Goal: Information Seeking & Learning: Check status

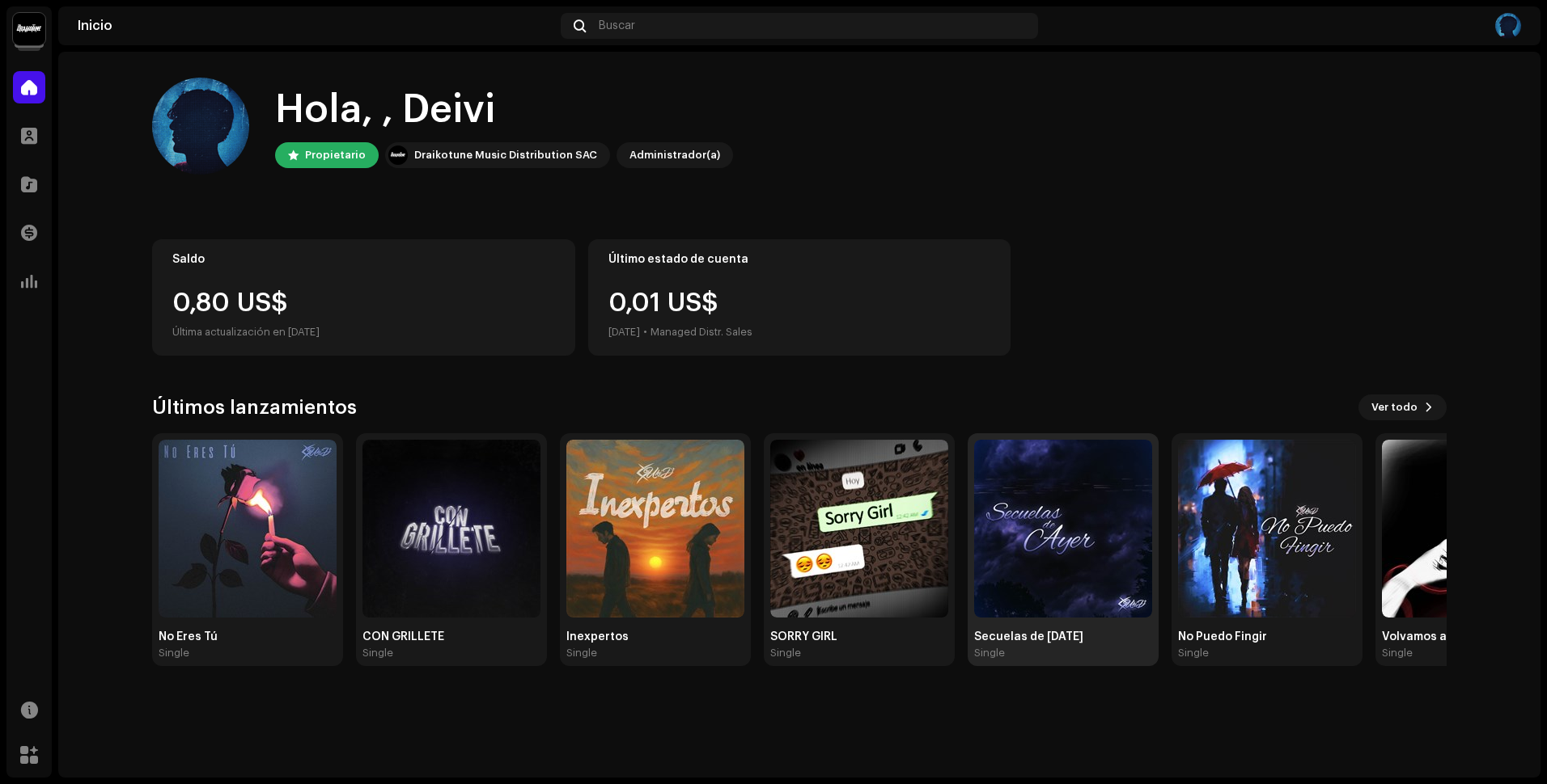
click at [1102, 544] on img at bounding box center [1063, 528] width 178 height 178
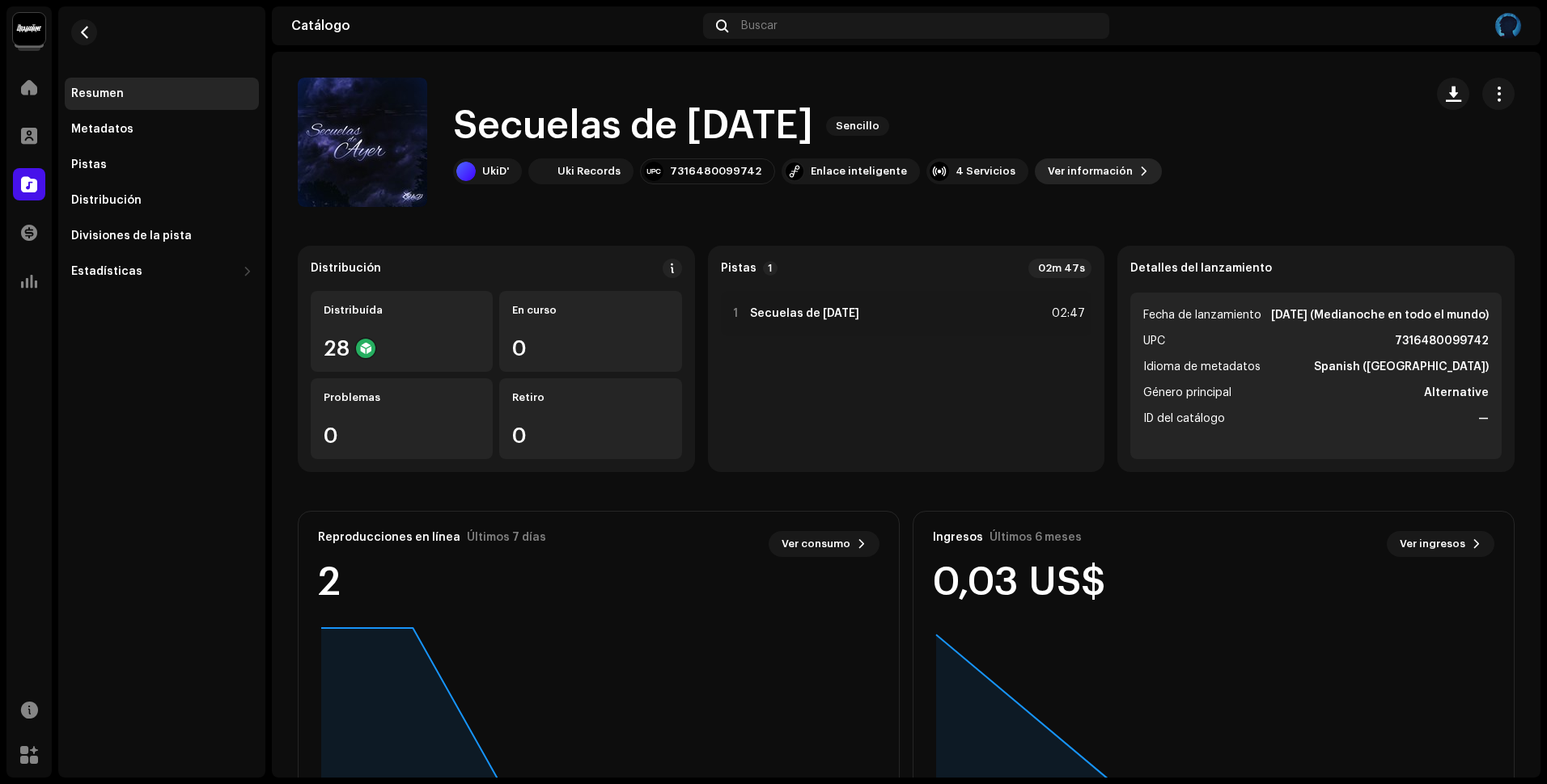
click at [1072, 169] on span "Ver información" at bounding box center [1090, 171] width 85 height 33
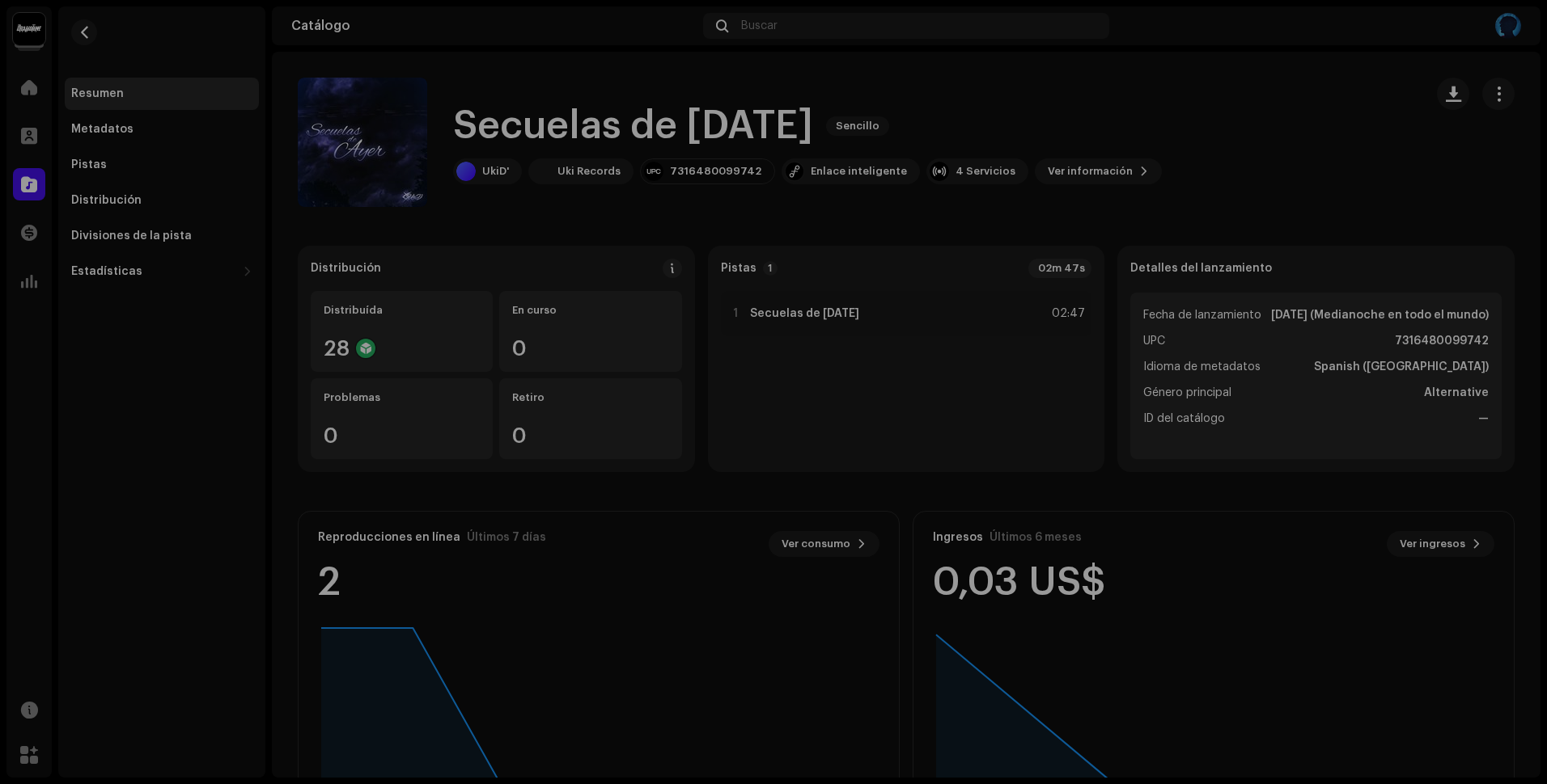
click at [1237, 102] on div "Secuelas de [DATE] 2693457 Metadatos Distribución Idioma de metadatos Spanish (…" at bounding box center [774, 392] width 1547 height 784
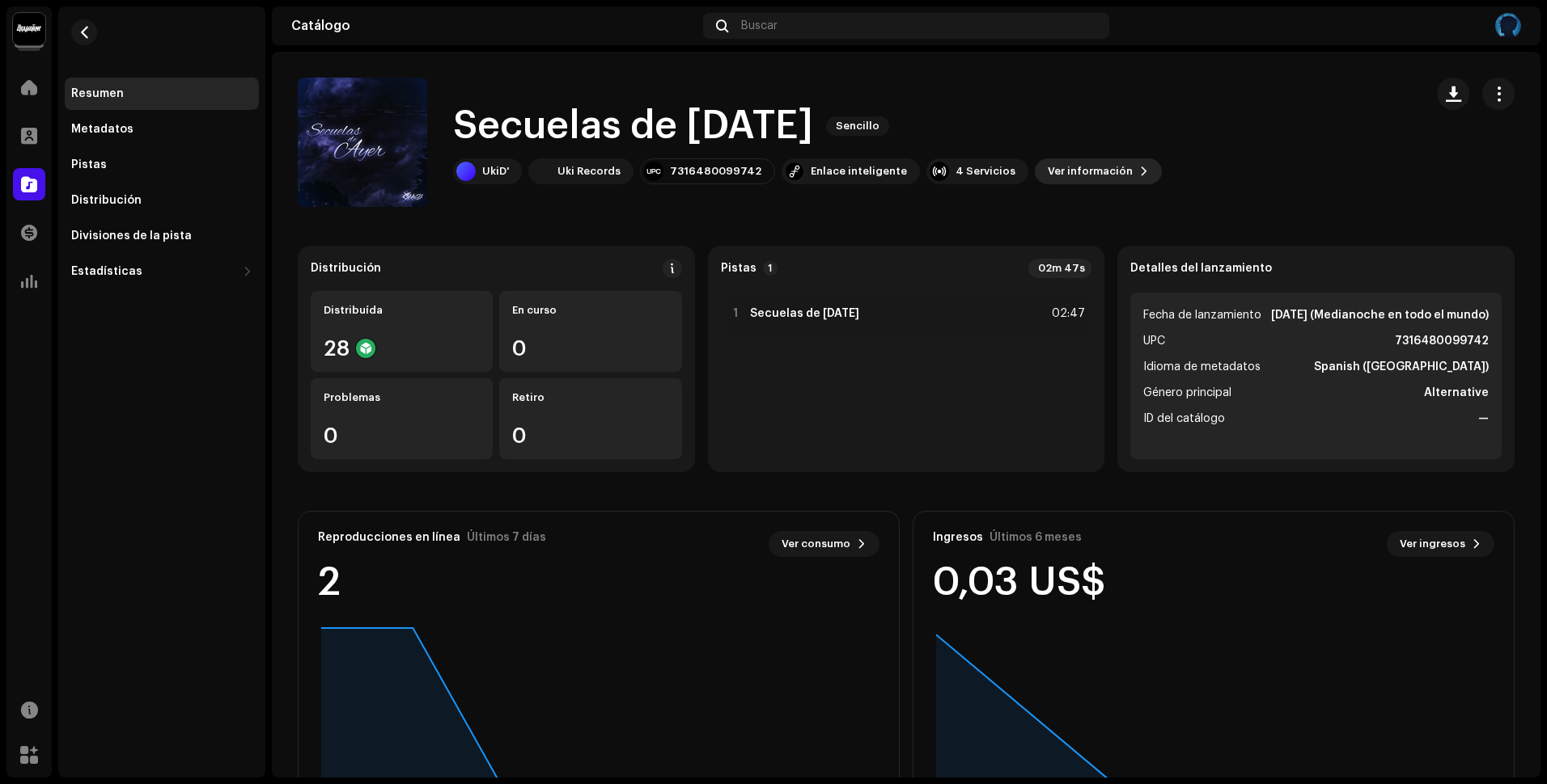
click at [1077, 169] on span "Ver información" at bounding box center [1090, 171] width 85 height 33
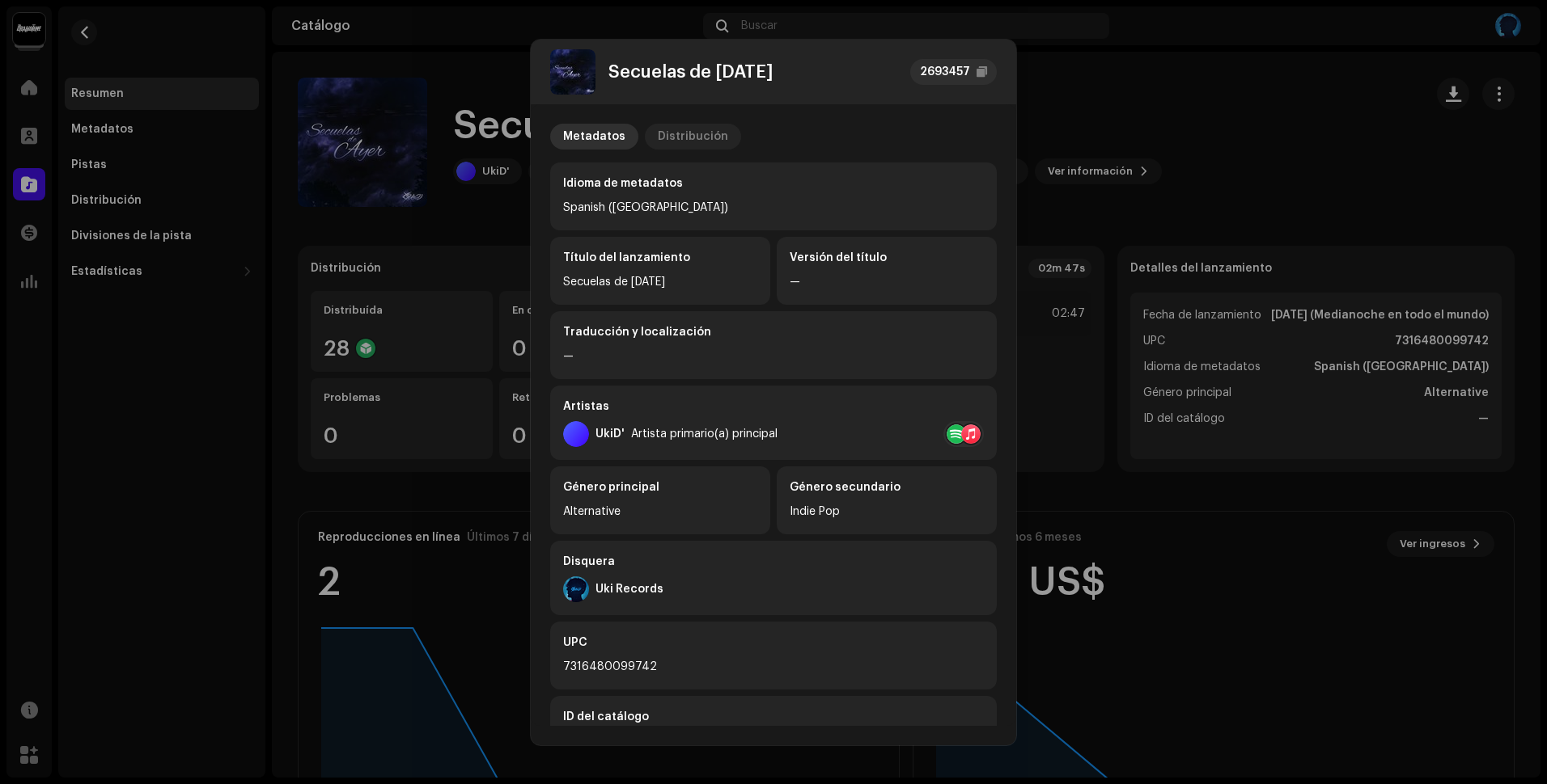
click at [657, 140] on div "Distribución" at bounding box center [693, 137] width 71 height 26
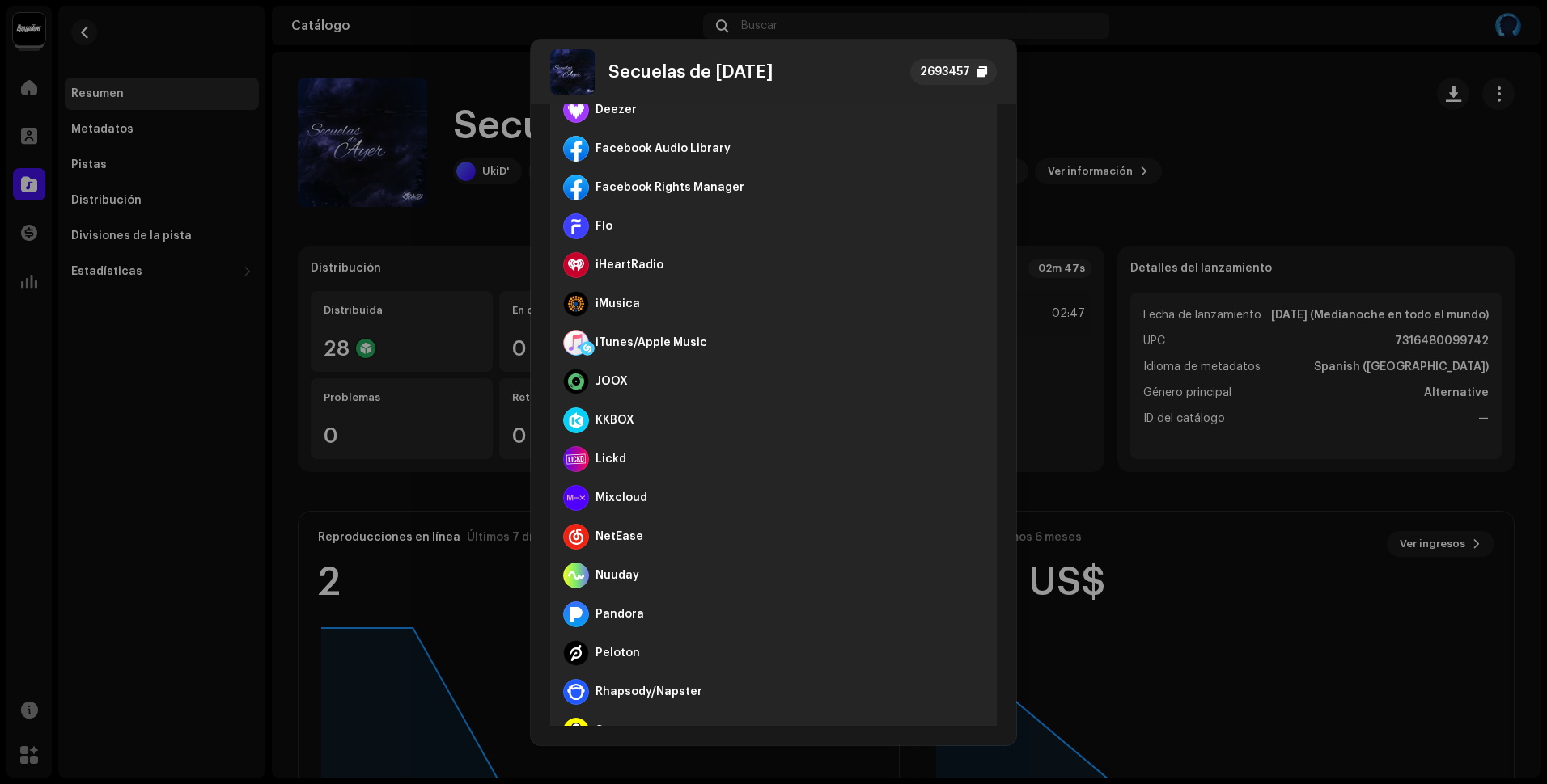
scroll to position [431, 0]
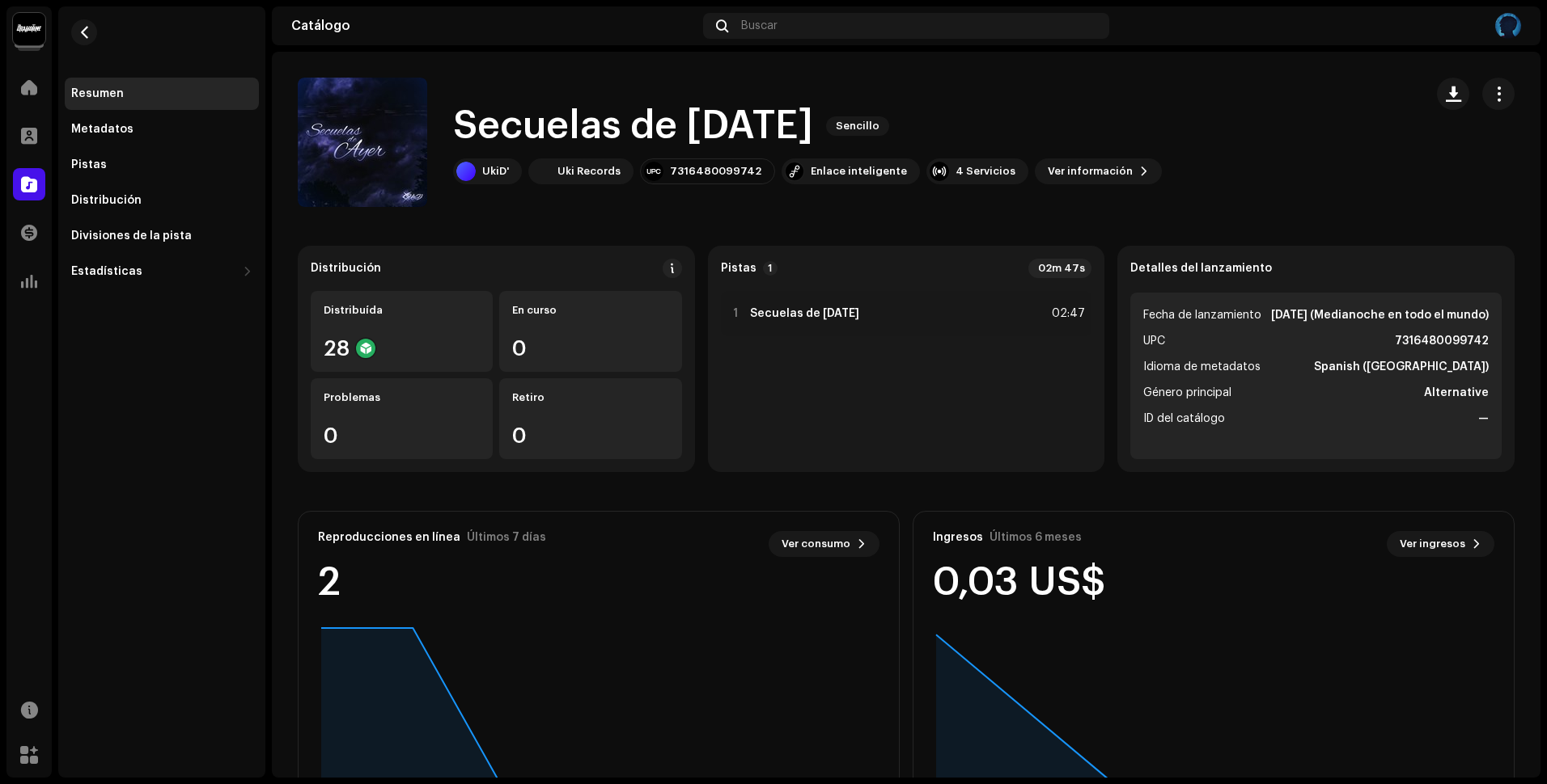
click at [1106, 58] on div "Secuelas de [DATE] 2693457 Metadatos Distribución Fecha de lanzamiento [DATE] (…" at bounding box center [774, 392] width 1547 height 784
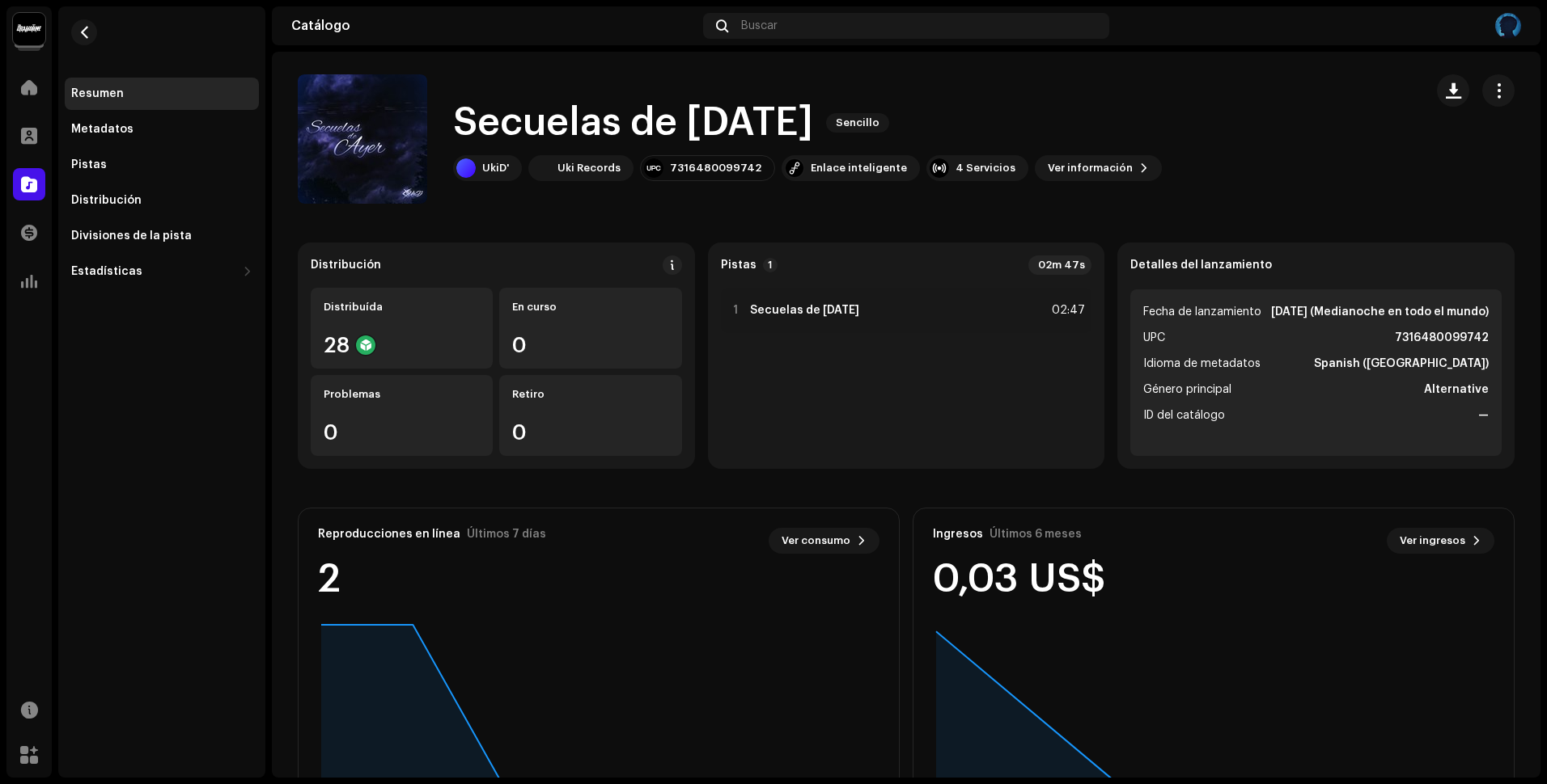
scroll to position [0, 0]
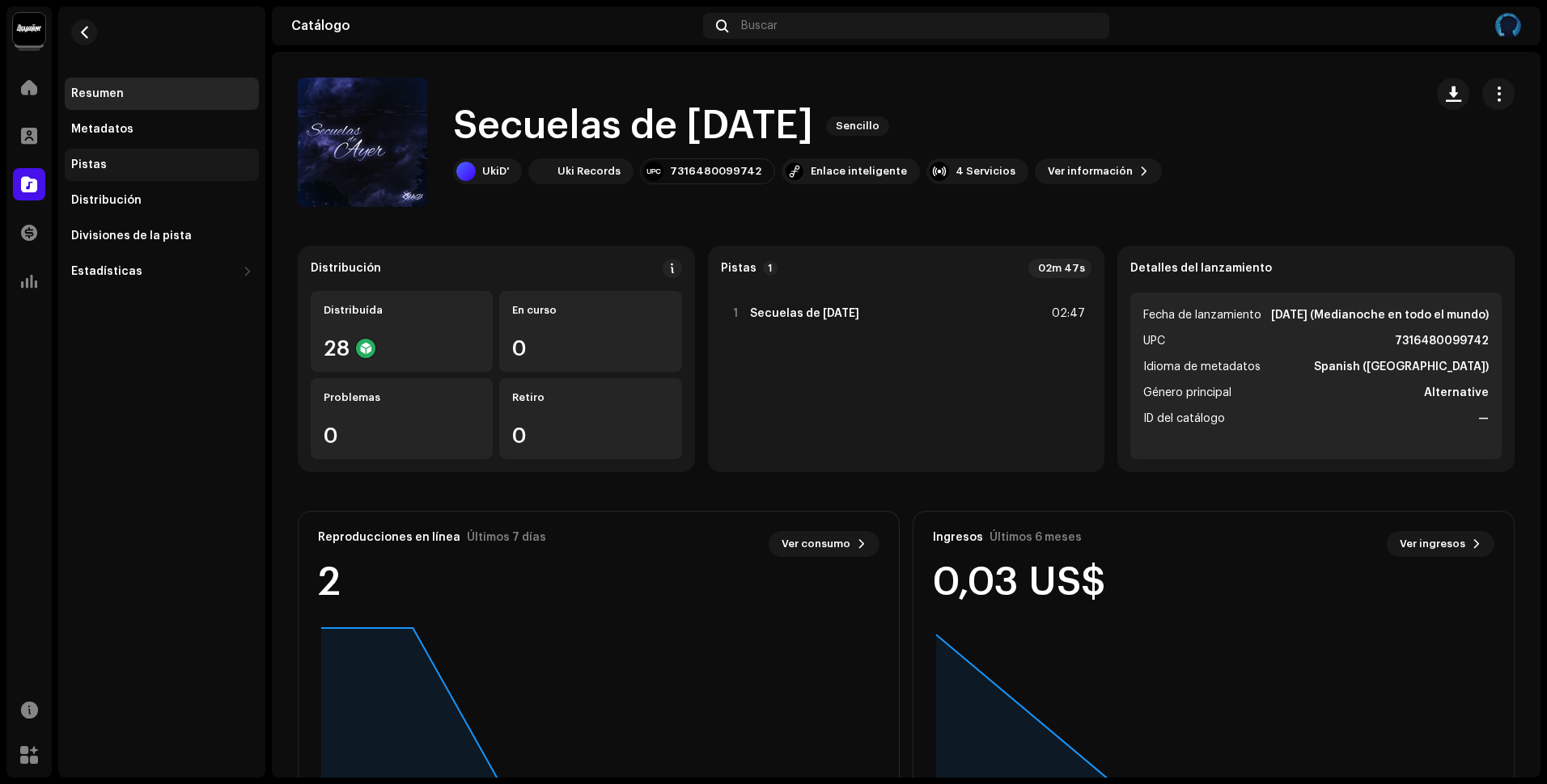
click at [86, 155] on div "Pistas" at bounding box center [161, 165] width 194 height 33
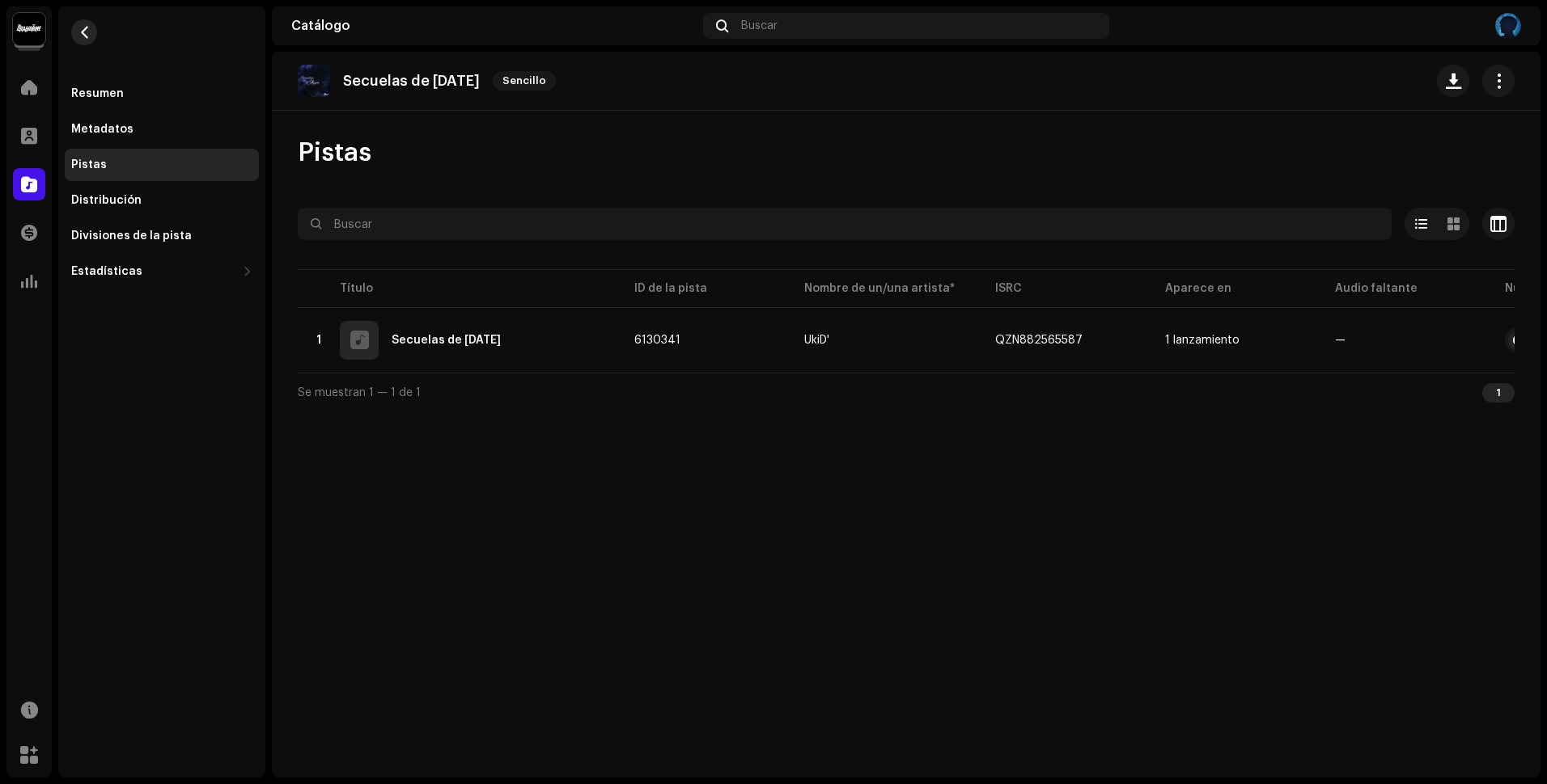
click at [94, 37] on button "button" at bounding box center [84, 32] width 26 height 26
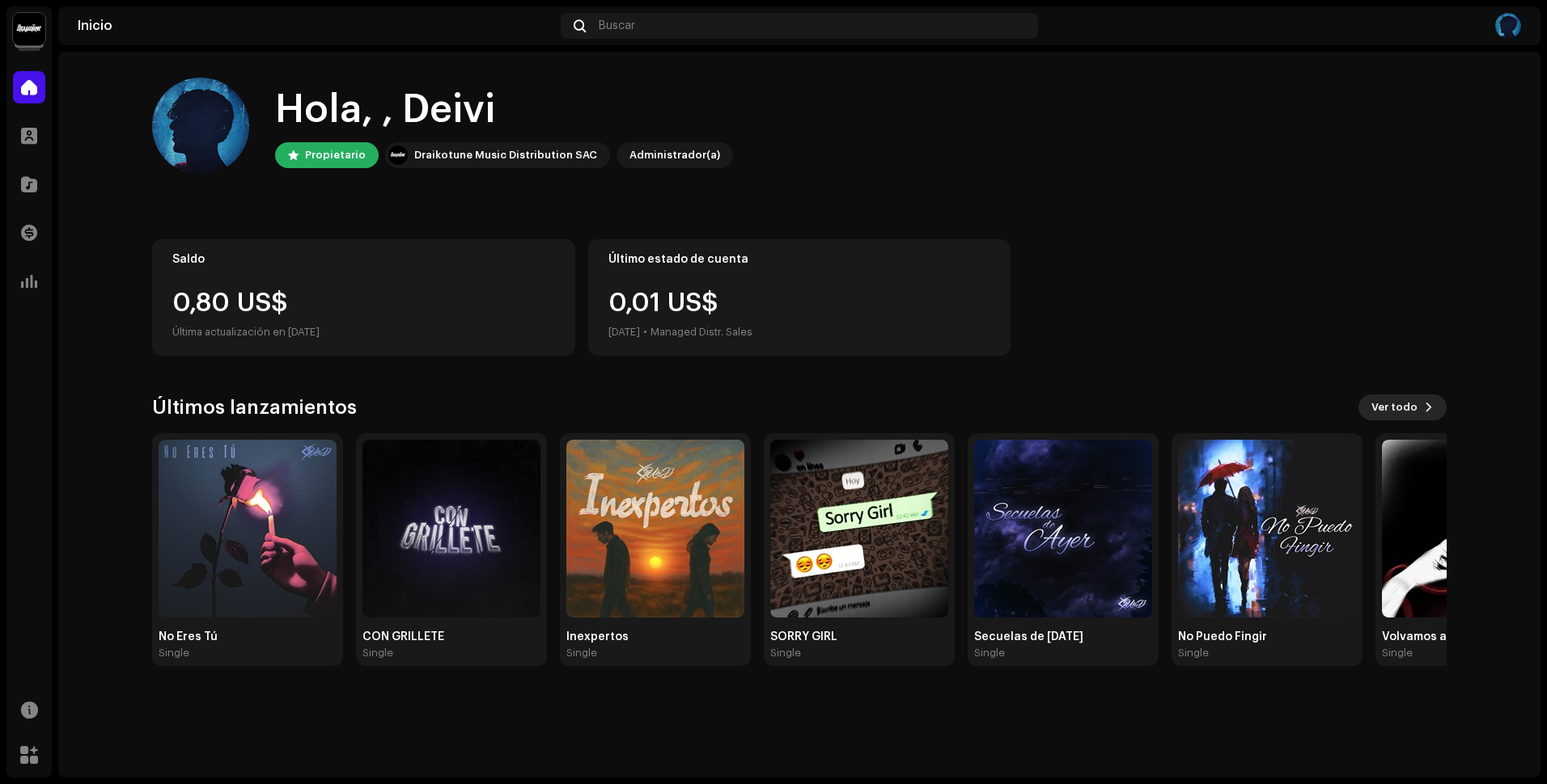
click at [1416, 420] on span "Ver todo" at bounding box center [1394, 408] width 46 height 33
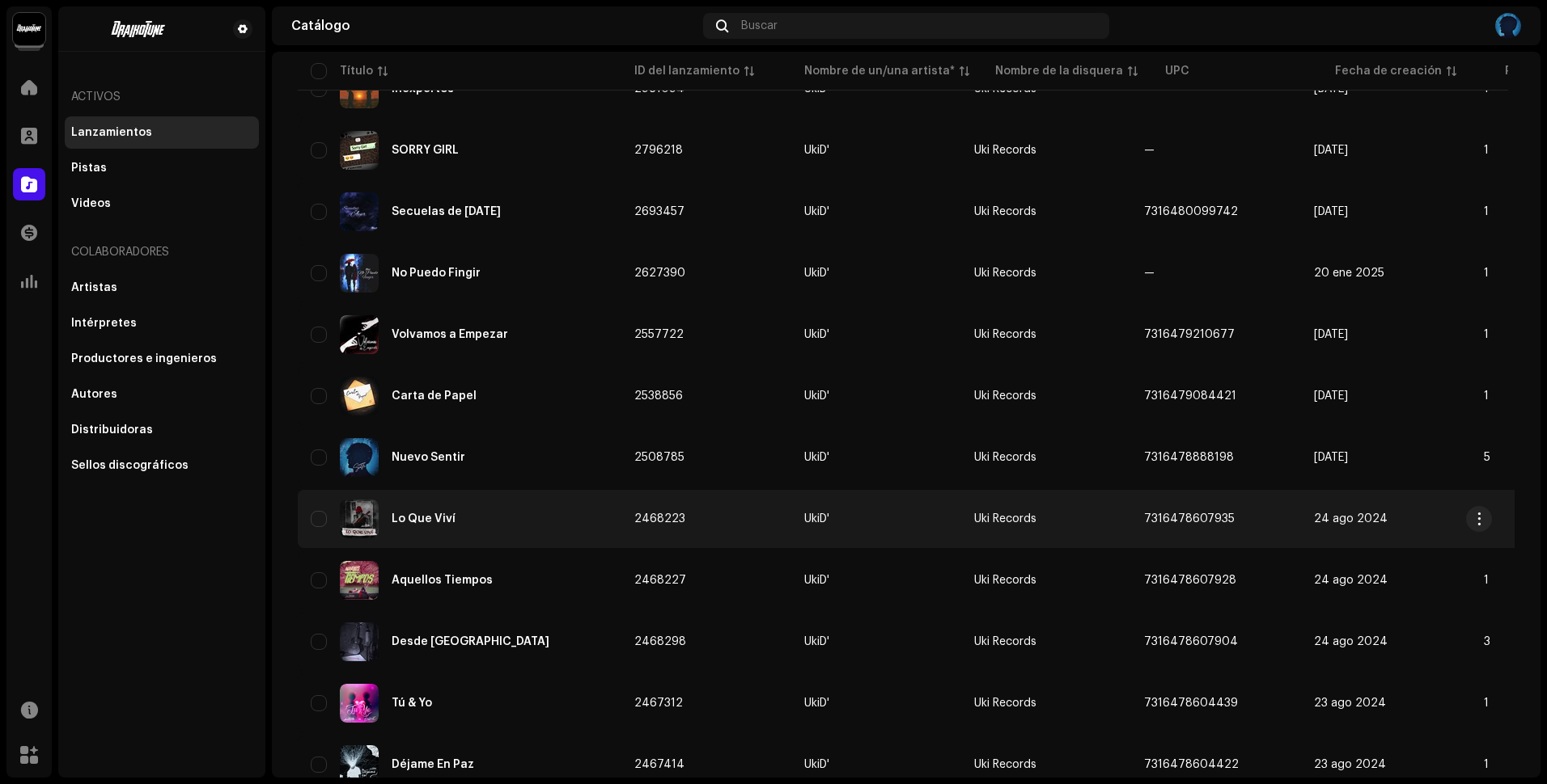
scroll to position [324, 0]
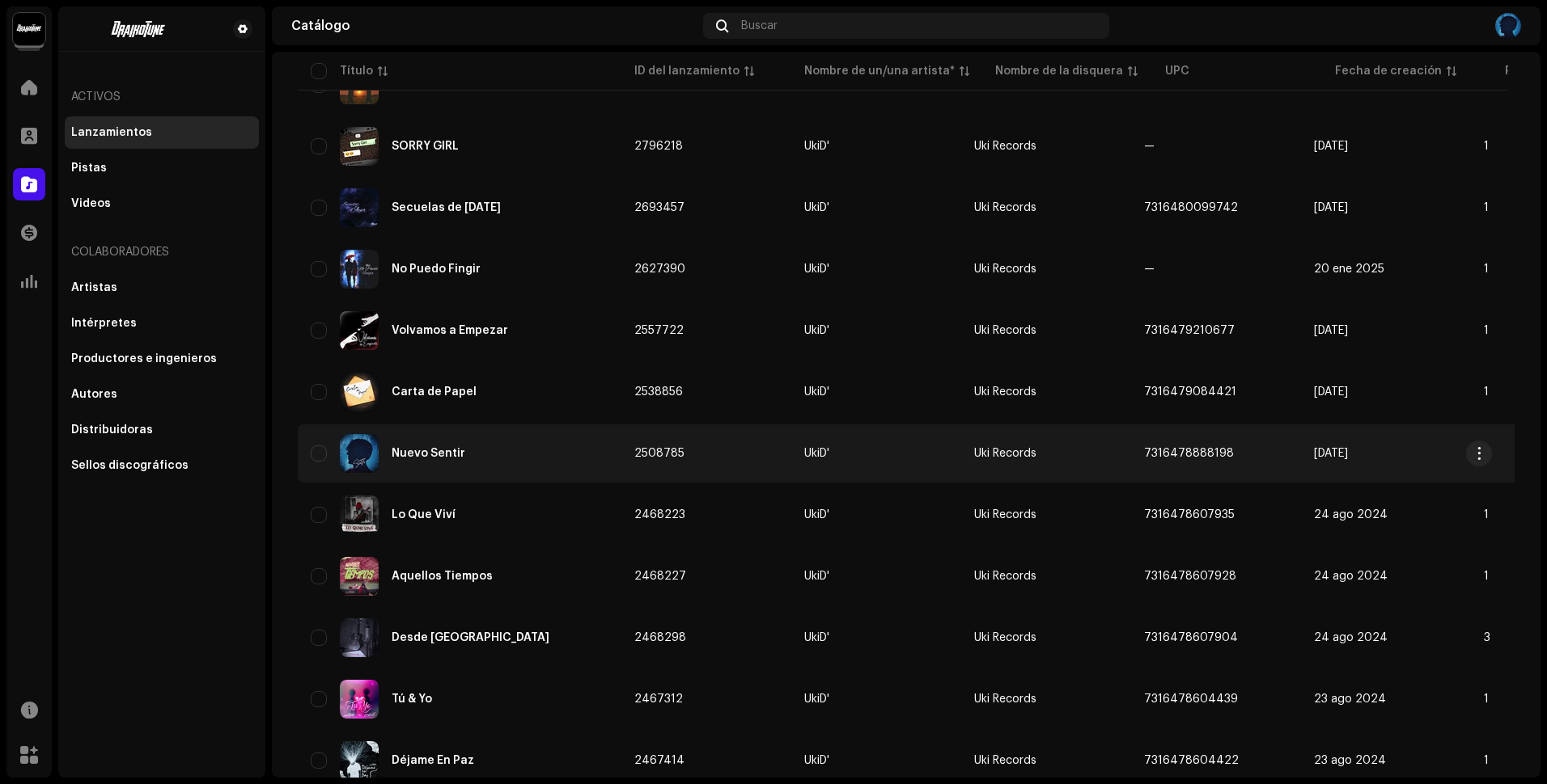
click at [418, 460] on div "Nuevo Sentir" at bounding box center [460, 453] width 297 height 39
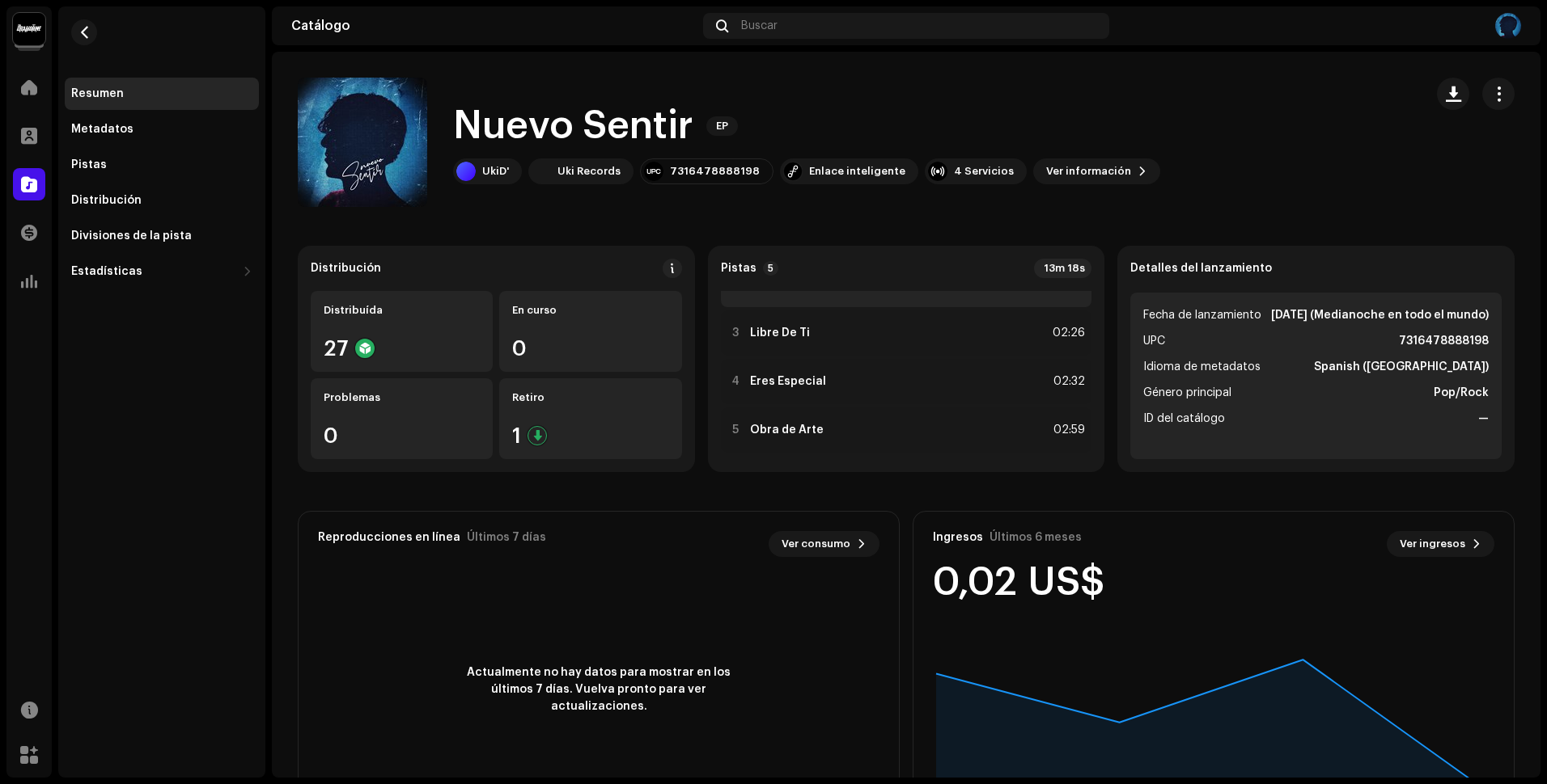
scroll to position [84, 0]
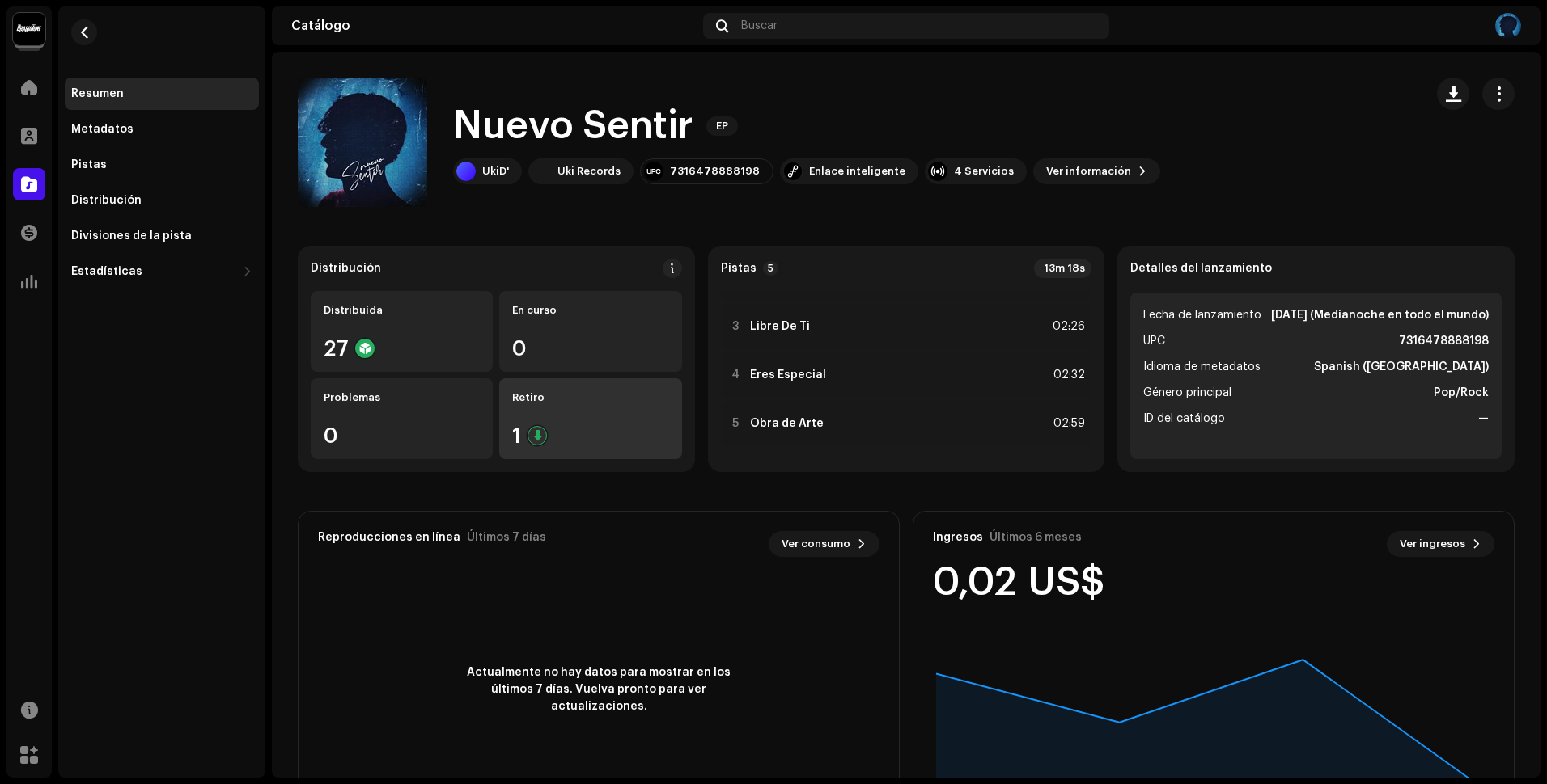
click at [629, 412] on div "Retiro 1" at bounding box center [589, 419] width 182 height 81
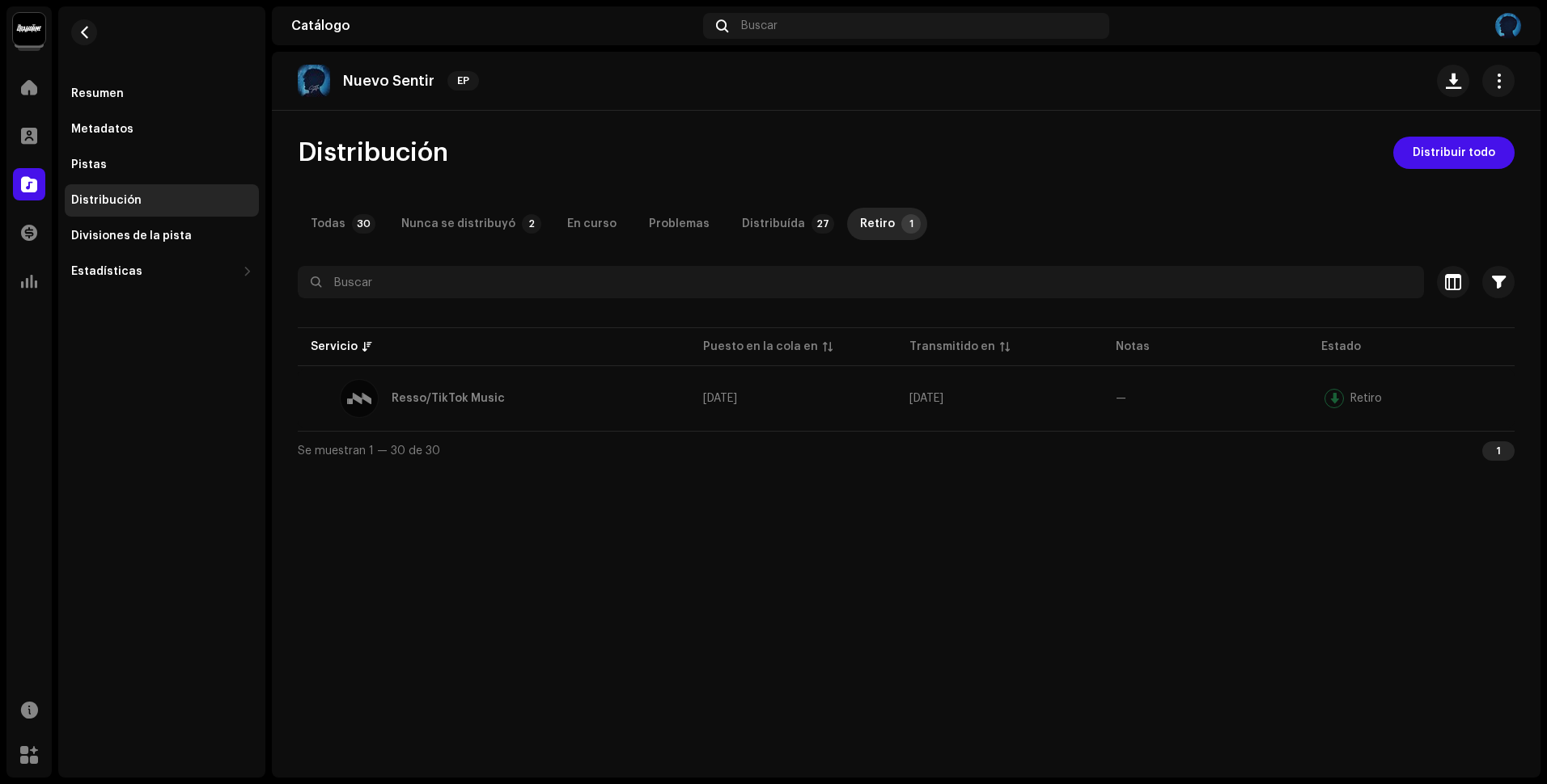
click at [73, 44] on re-m-nav-back at bounding box center [83, 42] width 39 height 72
click at [77, 43] on button "button" at bounding box center [84, 32] width 26 height 26
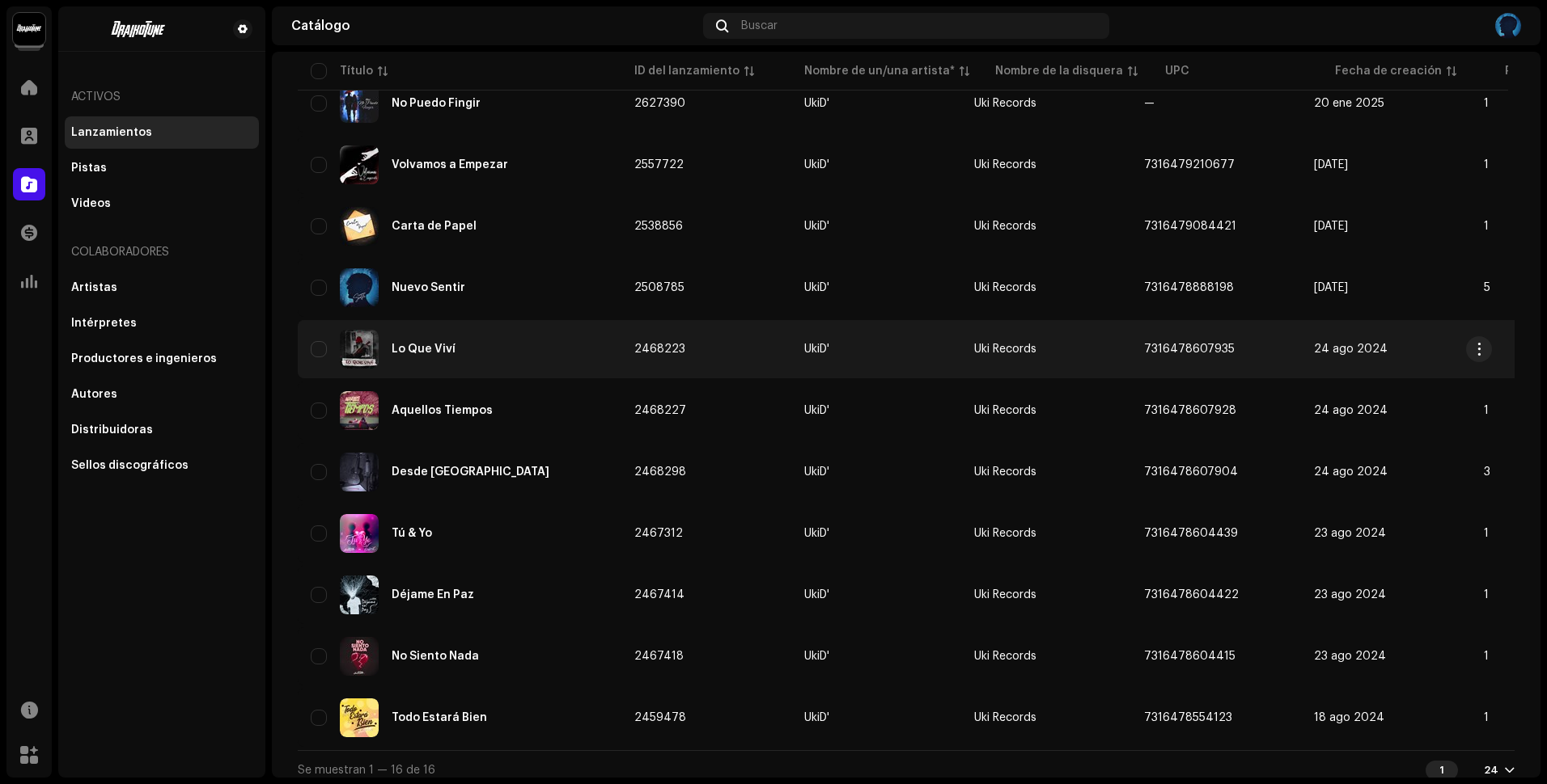
scroll to position [507, 0]
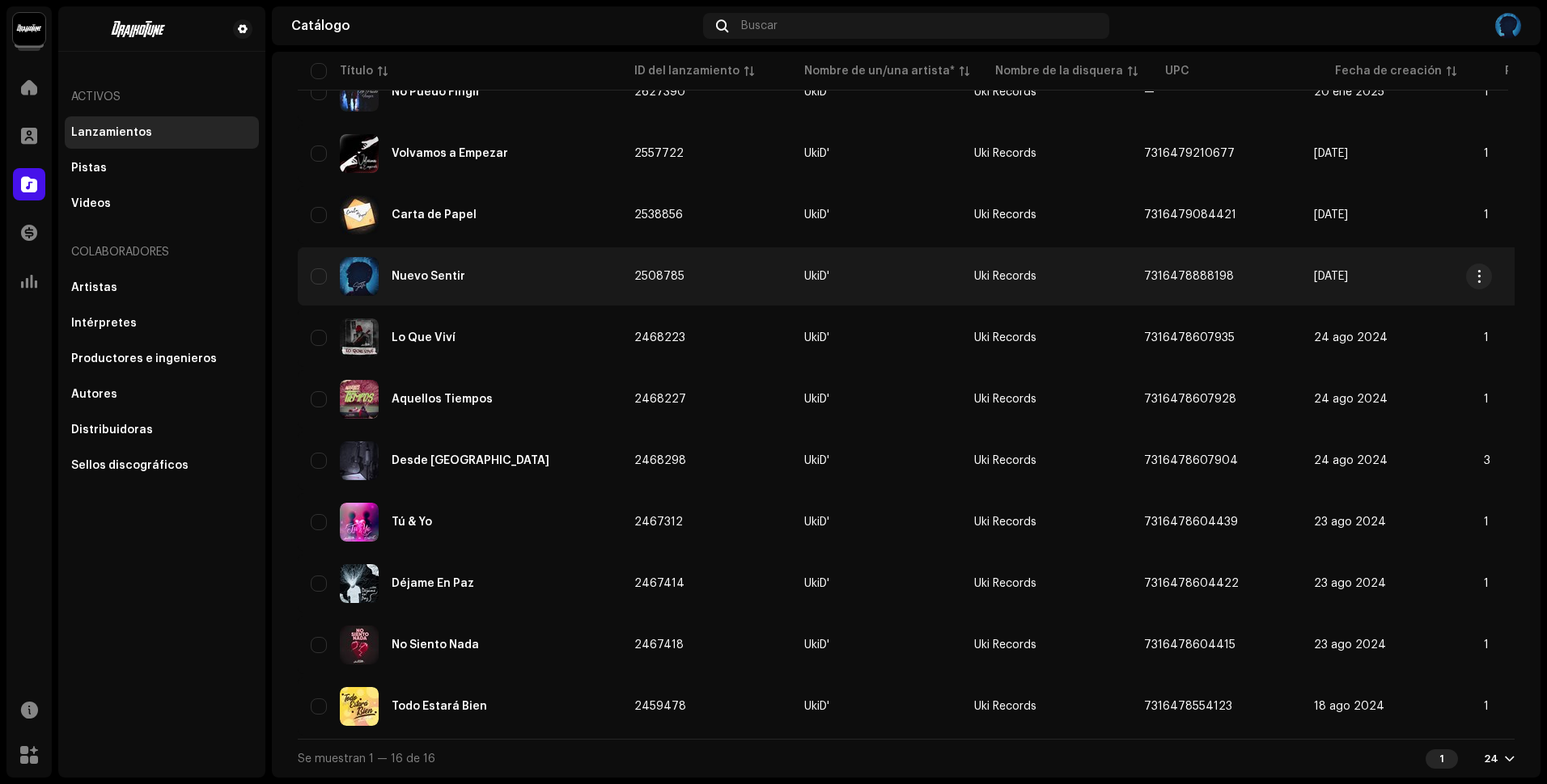
click at [446, 274] on div "Nuevo Sentir" at bounding box center [428, 276] width 73 height 11
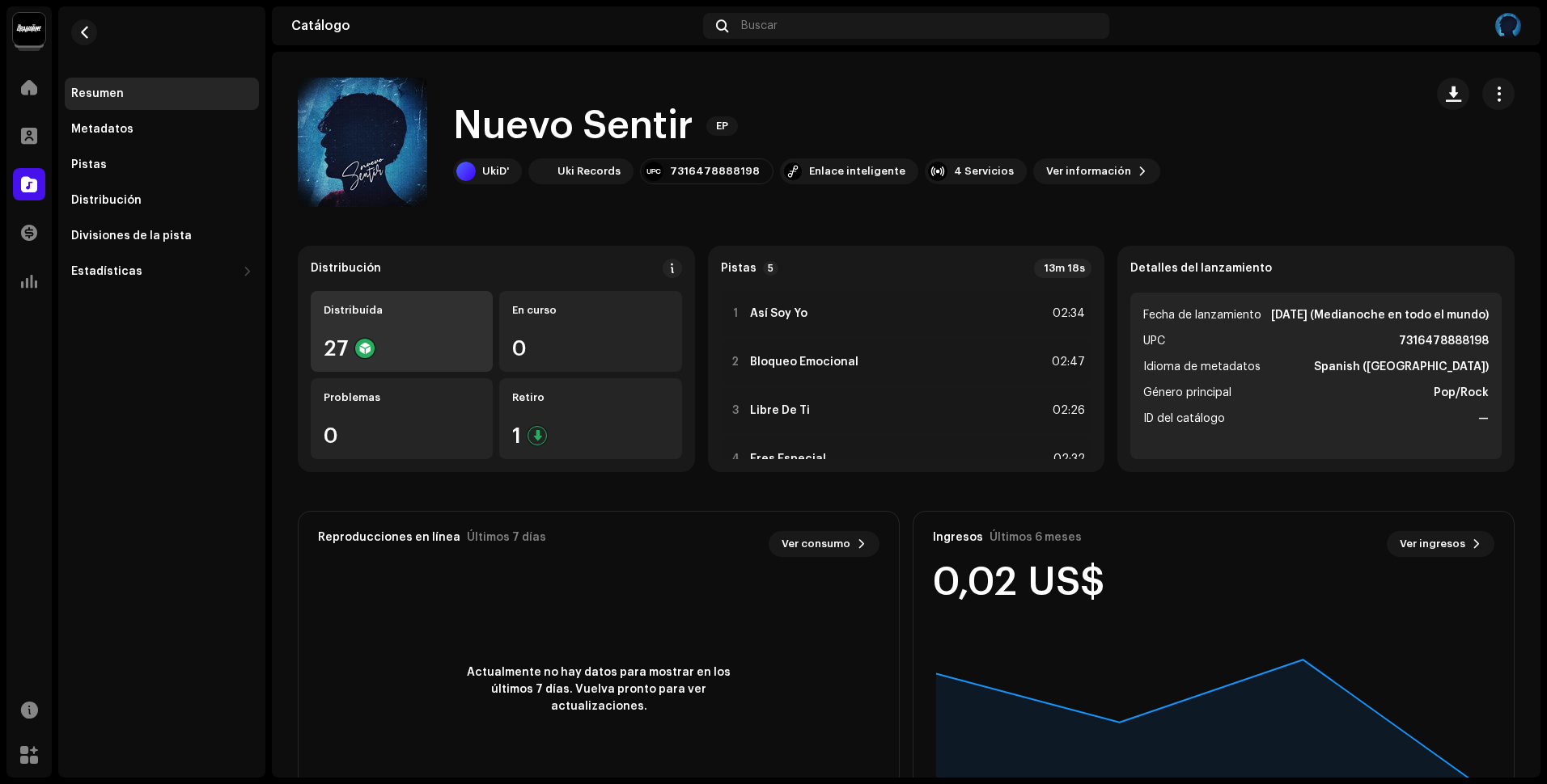
click at [373, 355] on re-a-icon-status-badge at bounding box center [365, 348] width 19 height 19
